Goal: Task Accomplishment & Management: Use online tool/utility

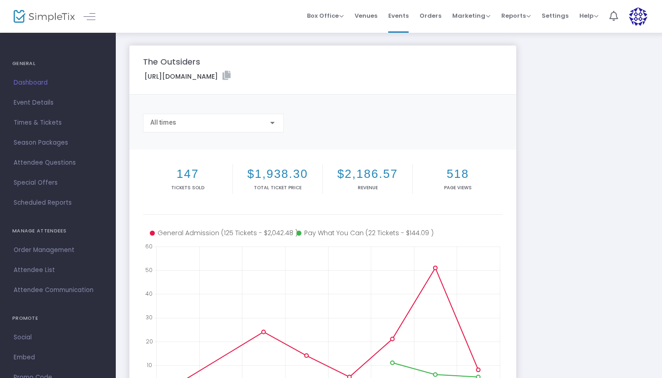
scroll to position [86, 0]
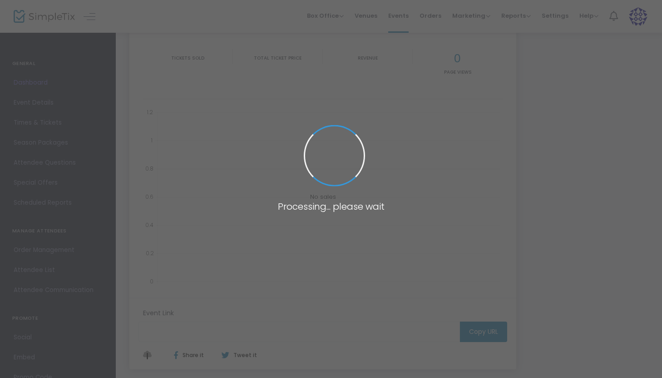
type input "[URL][DOMAIN_NAME]"
